Goal: Information Seeking & Learning: Check status

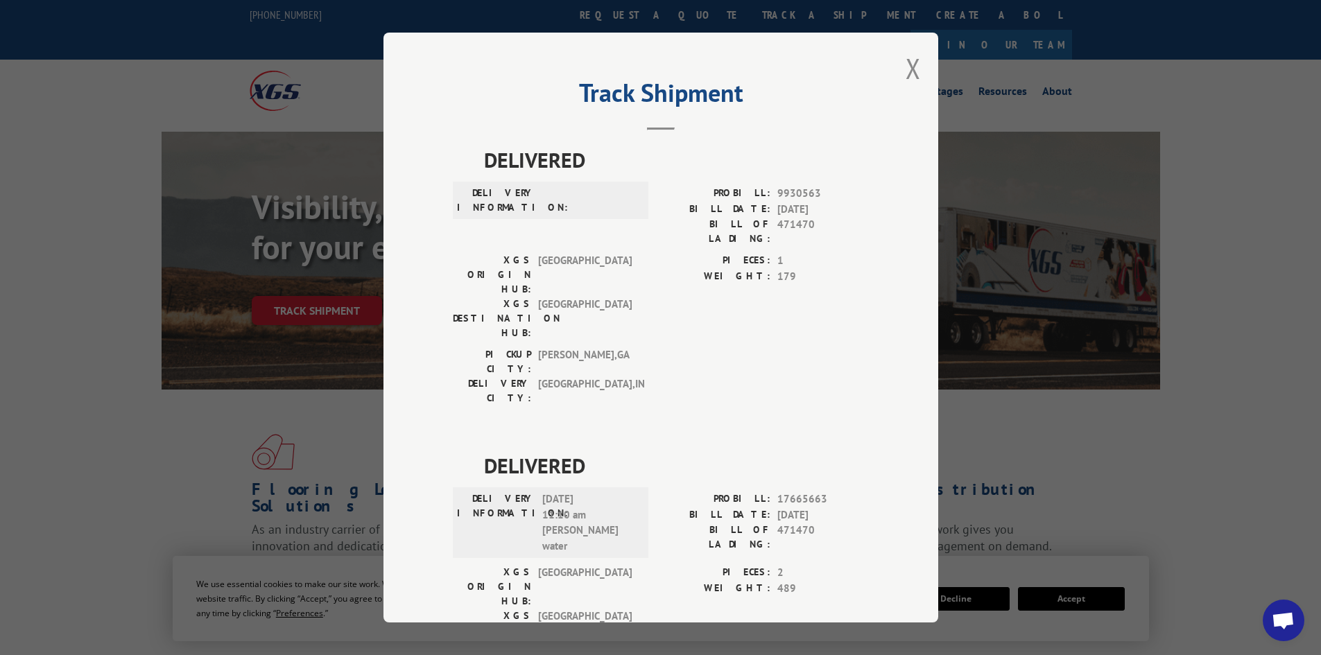
scroll to position [31, 0]
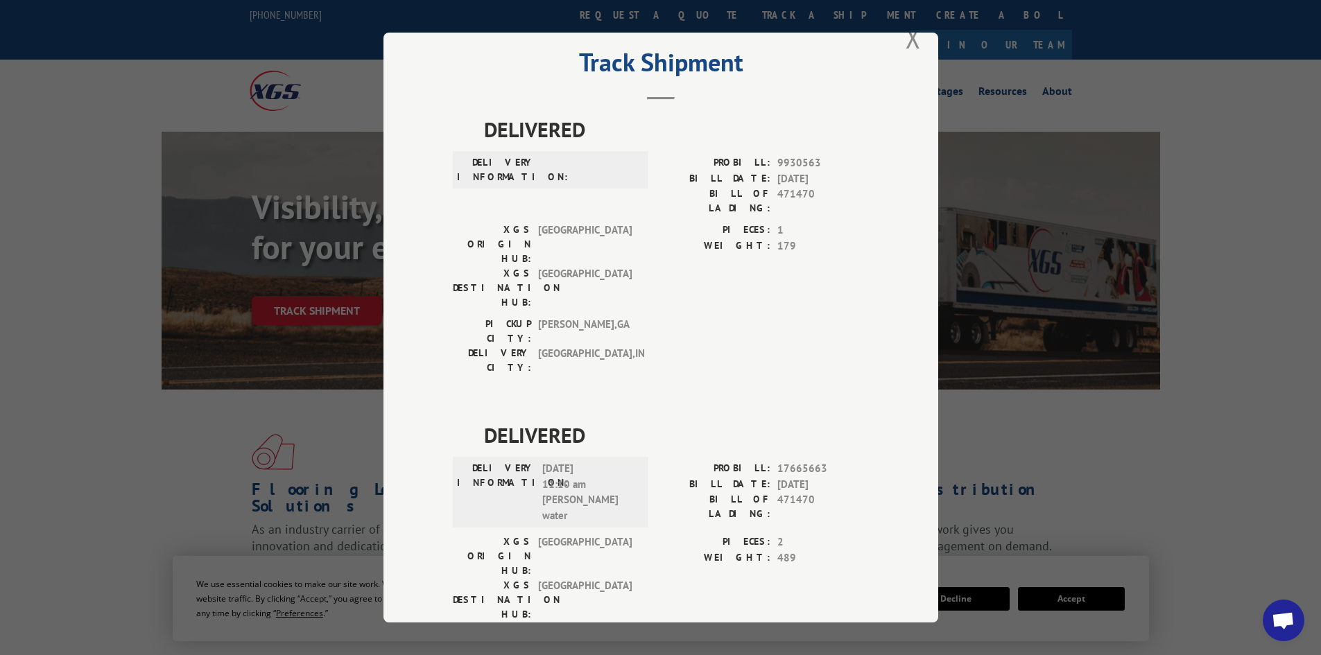
click at [909, 40] on button "Close modal" at bounding box center [912, 37] width 15 height 37
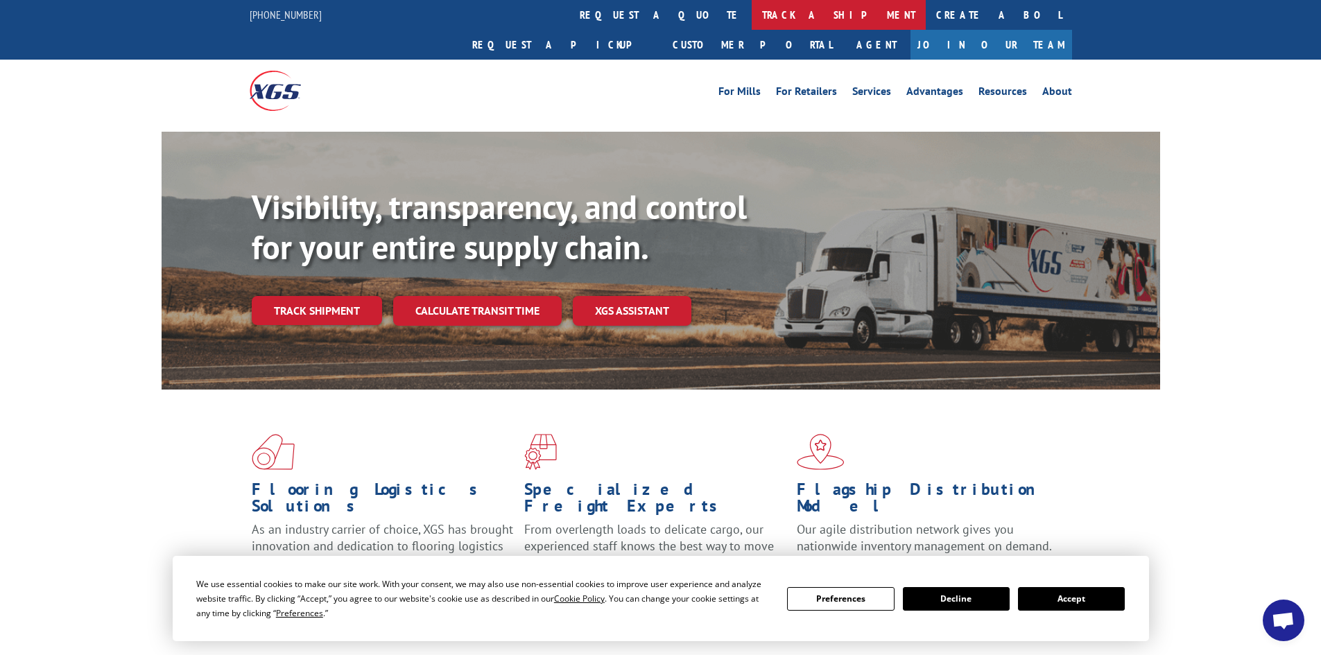
click at [751, 15] on link "track a shipment" at bounding box center [838, 15] width 174 height 30
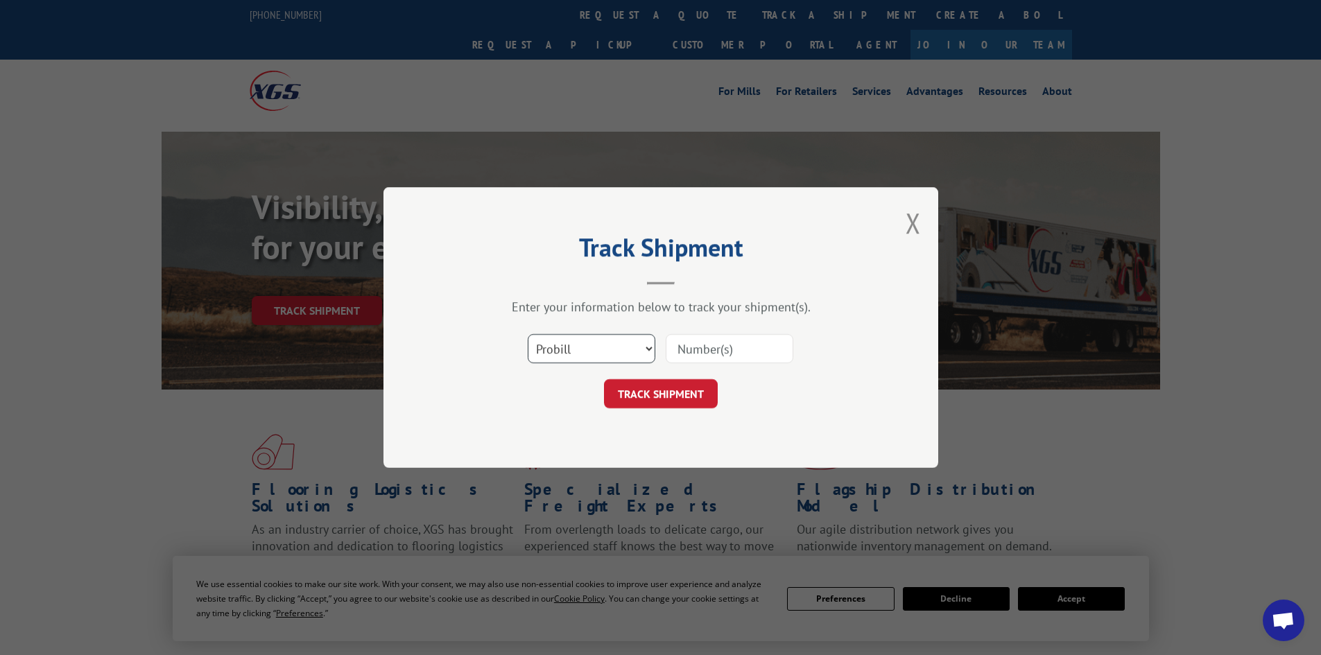
click at [638, 350] on select "Select category... Probill BOL PO" at bounding box center [592, 348] width 128 height 29
select select "bol"
click at [528, 334] on select "Select category... Probill BOL PO" at bounding box center [592, 348] width 128 height 29
click at [686, 349] on input at bounding box center [729, 348] width 128 height 29
type input "479063"
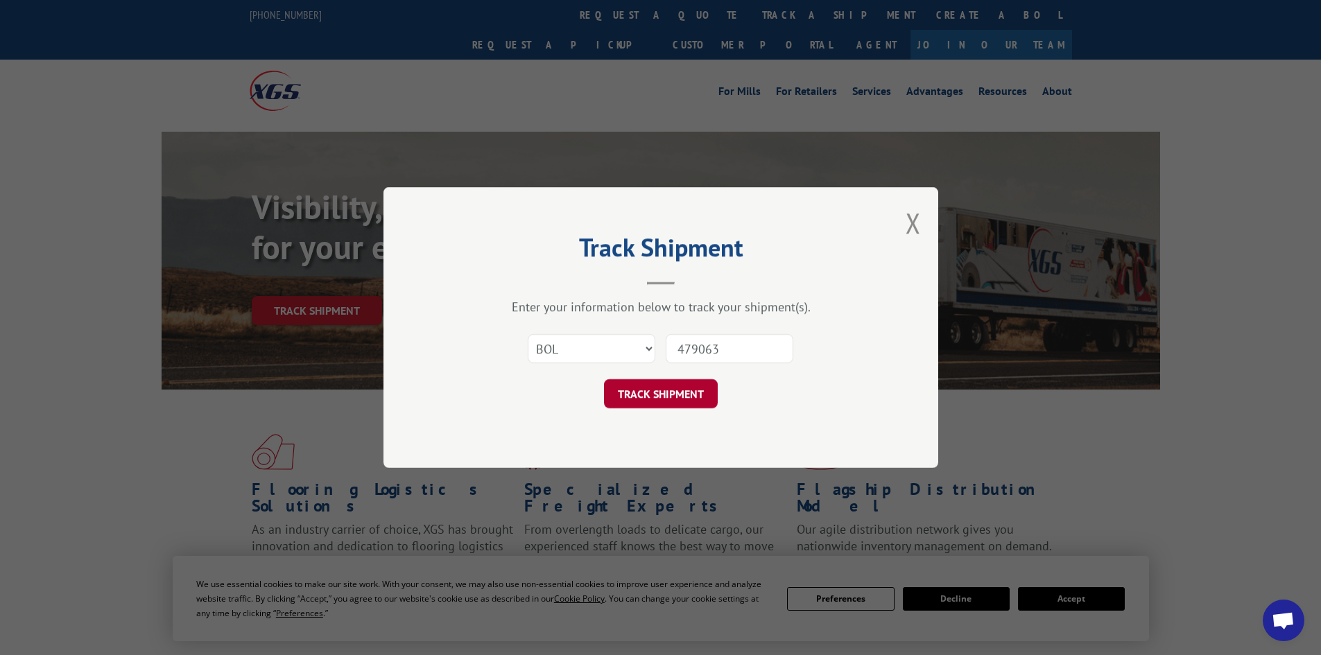
click at [650, 385] on button "TRACK SHIPMENT" at bounding box center [661, 393] width 114 height 29
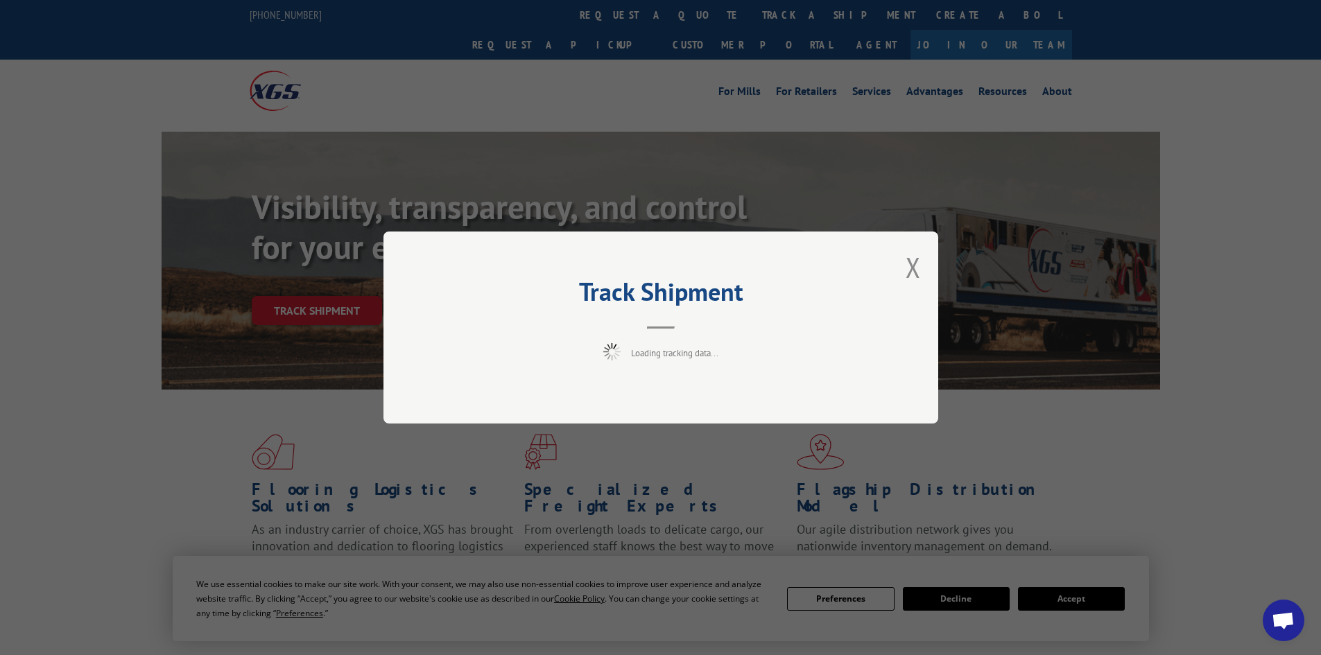
click at [1078, 602] on div "Track Shipment Loading tracking data..." at bounding box center [660, 327] width 1321 height 655
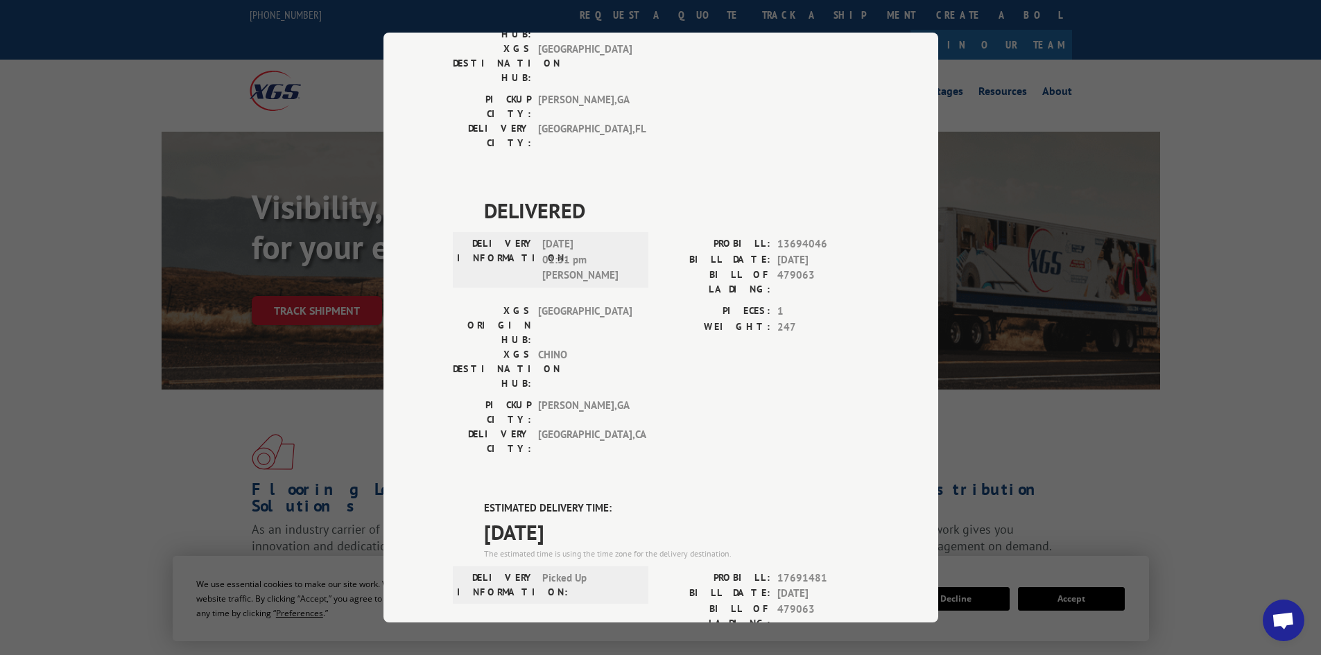
scroll to position [712, 0]
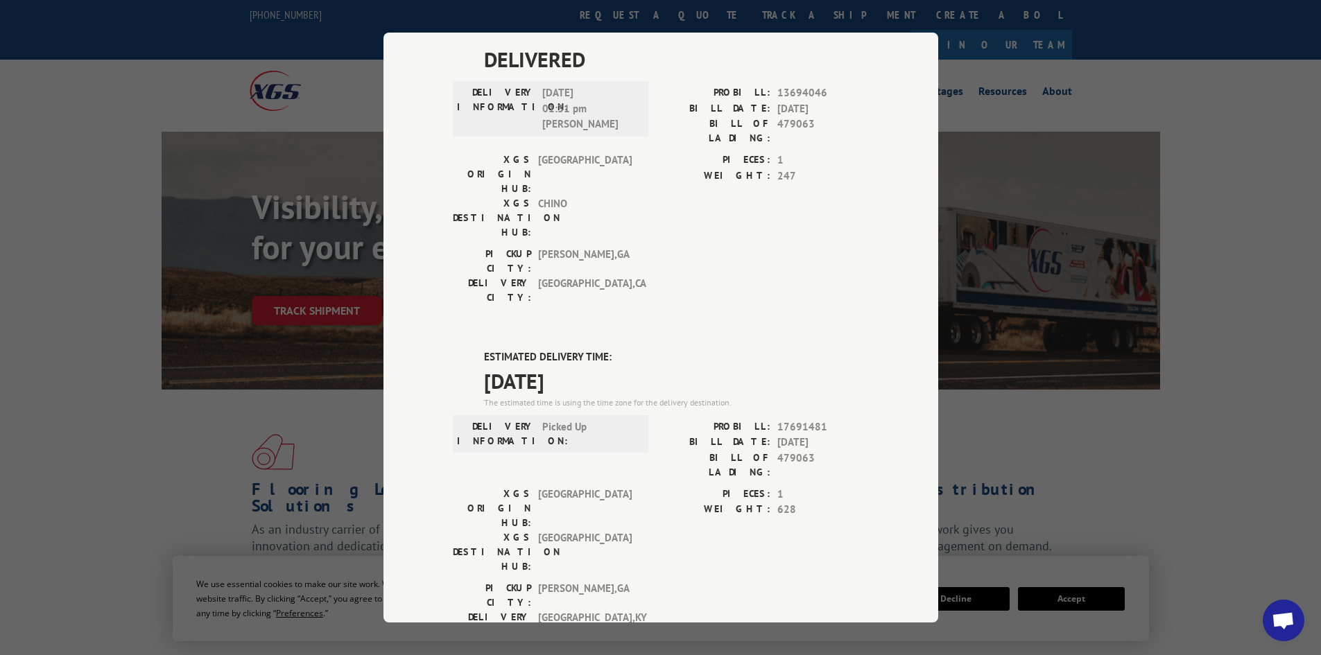
click at [1059, 417] on div "Track Shipment DELIVERED DELIVERY INFORMATION: PROBILL: 9707302 BILL DATE: [DAT…" at bounding box center [660, 327] width 1321 height 655
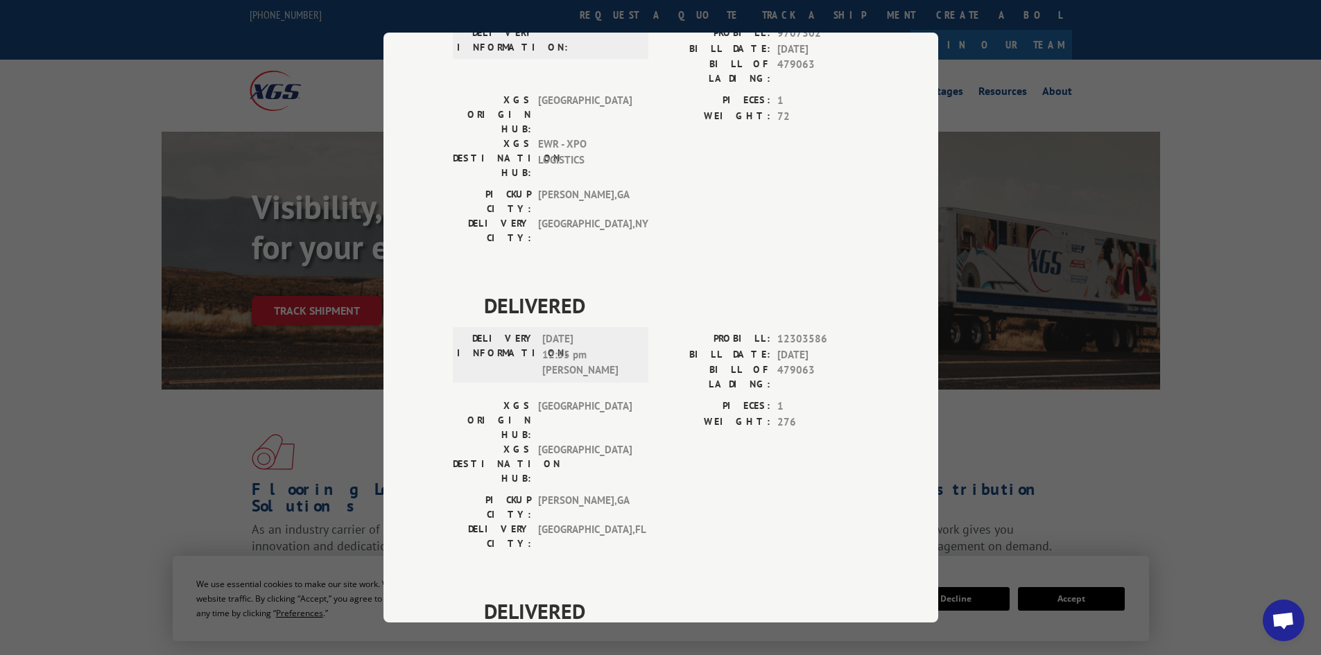
scroll to position [0, 0]
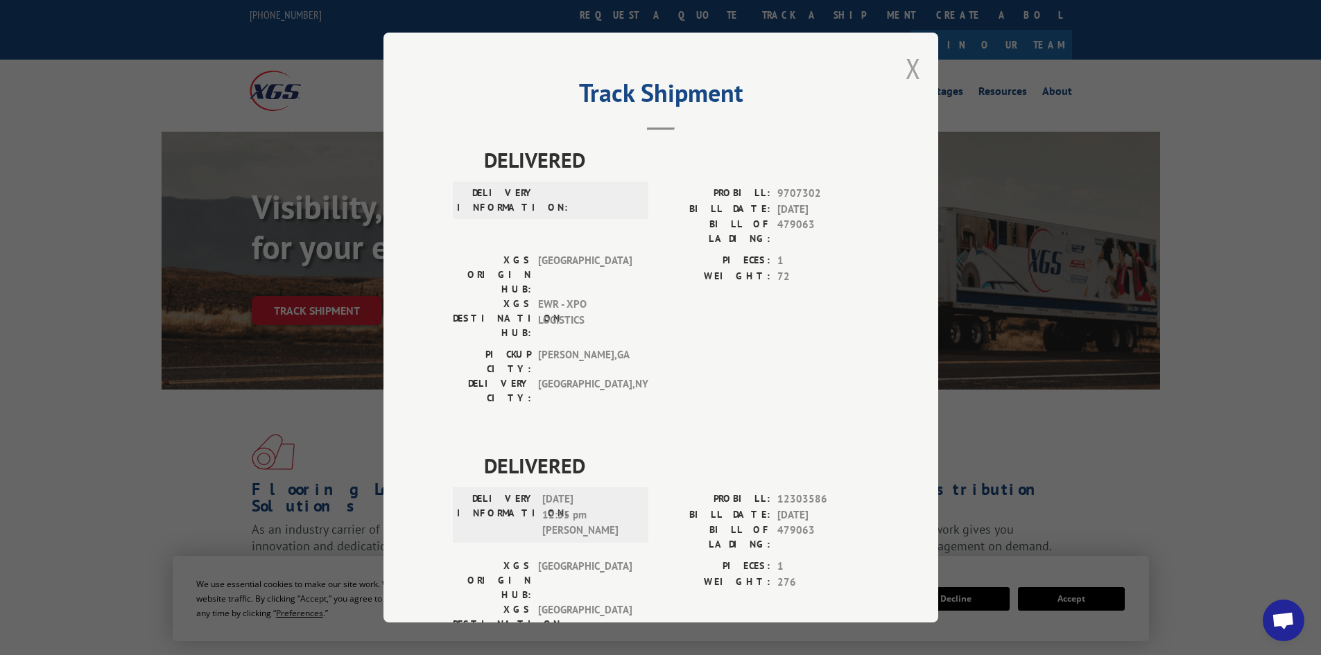
click at [906, 69] on button "Close modal" at bounding box center [912, 68] width 15 height 37
